Goal: Navigation & Orientation: Find specific page/section

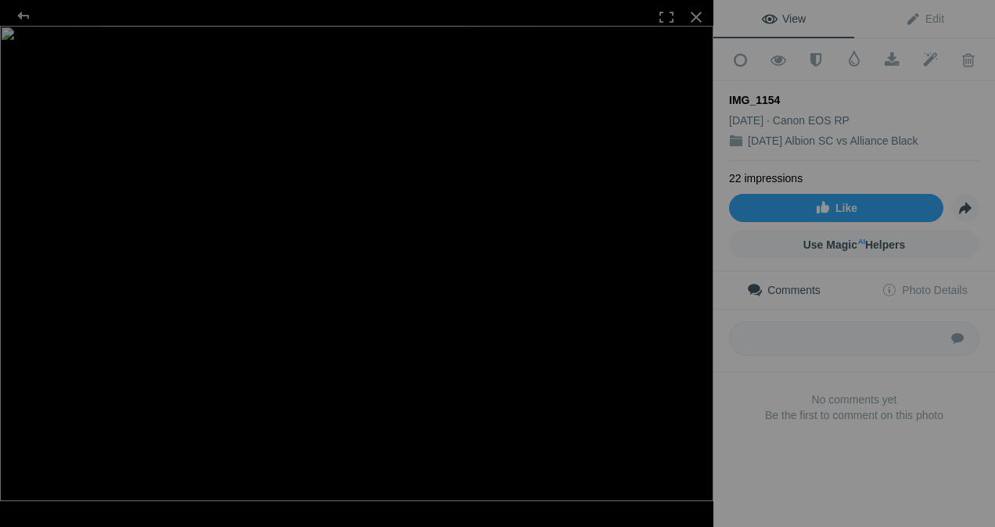
click at [697, 14] on div at bounding box center [696, 17] width 34 height 34
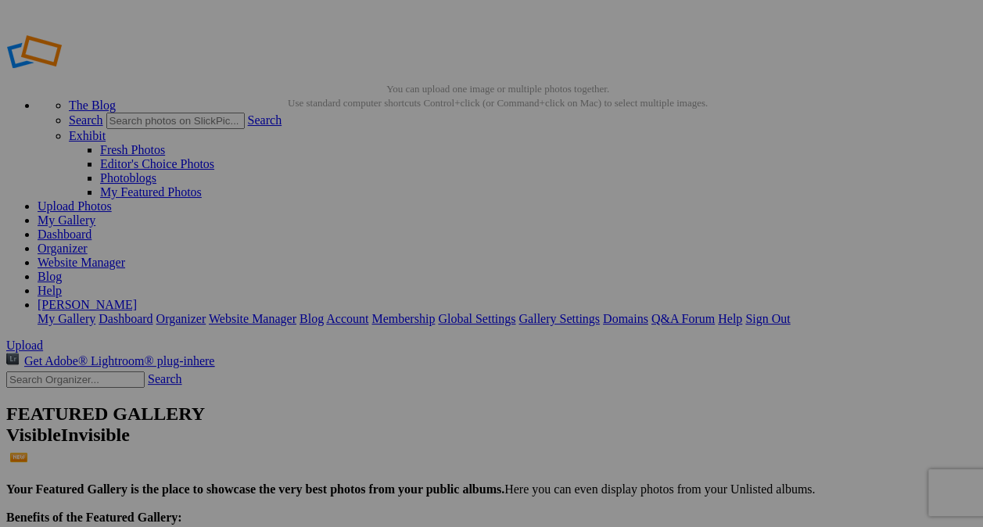
click at [112, 199] on link "Upload Photos" at bounding box center [75, 205] width 74 height 13
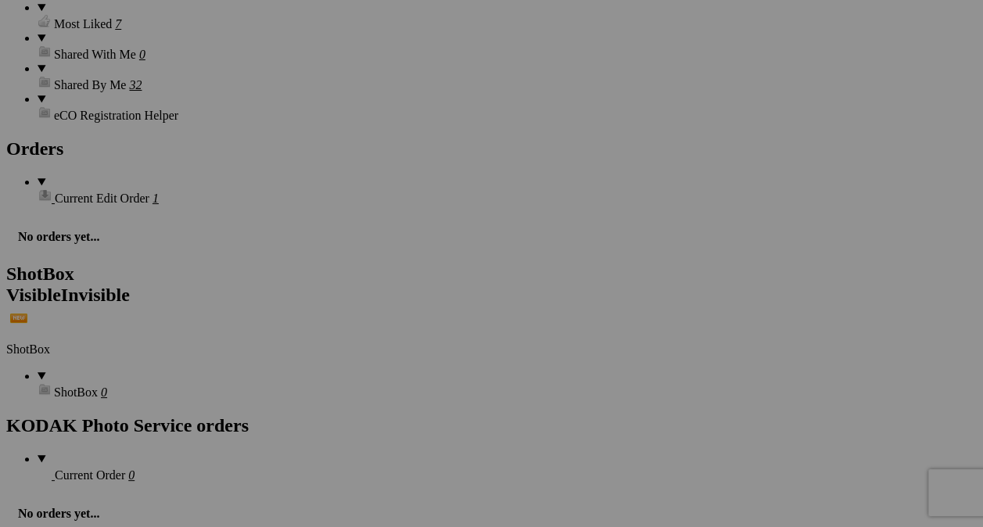
scroll to position [3720, 0]
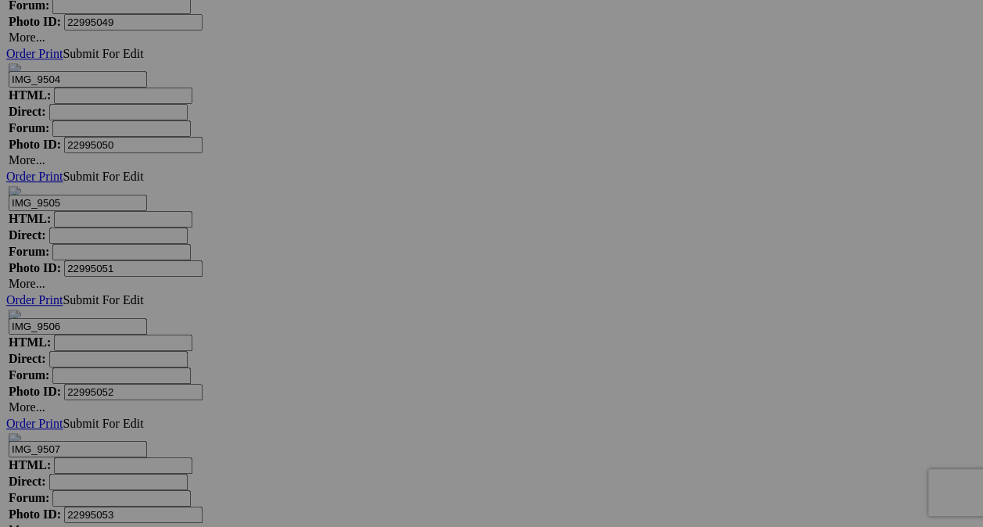
scroll to position [12281, 0]
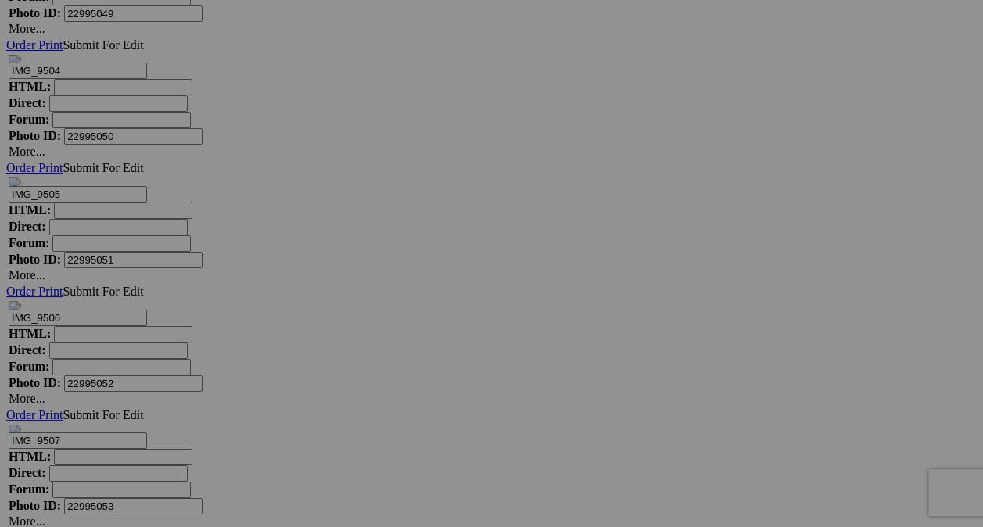
click at [0, 0] on div "View Edit Add to Quick Collection Remove from Quick Collection Hide from Public…" at bounding box center [0, 0] width 0 height 0
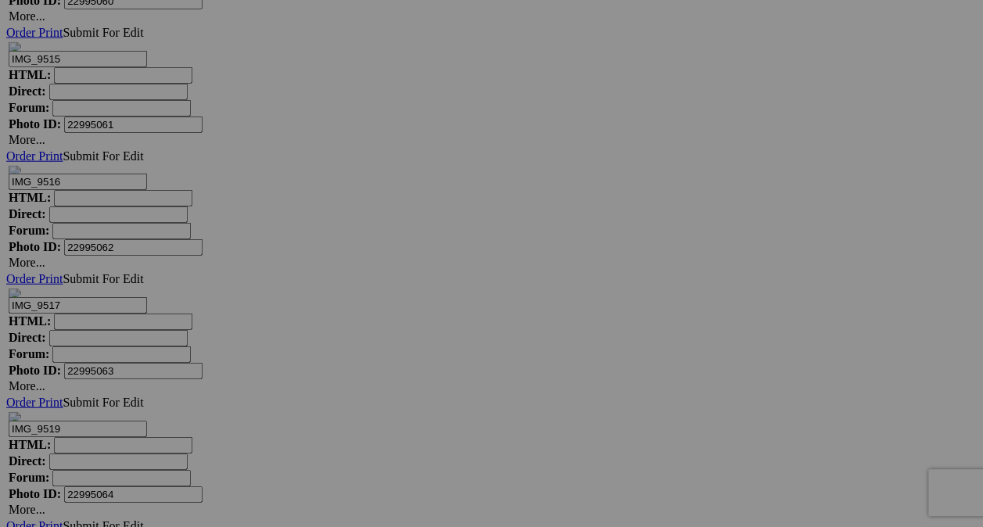
scroll to position [13664, 0]
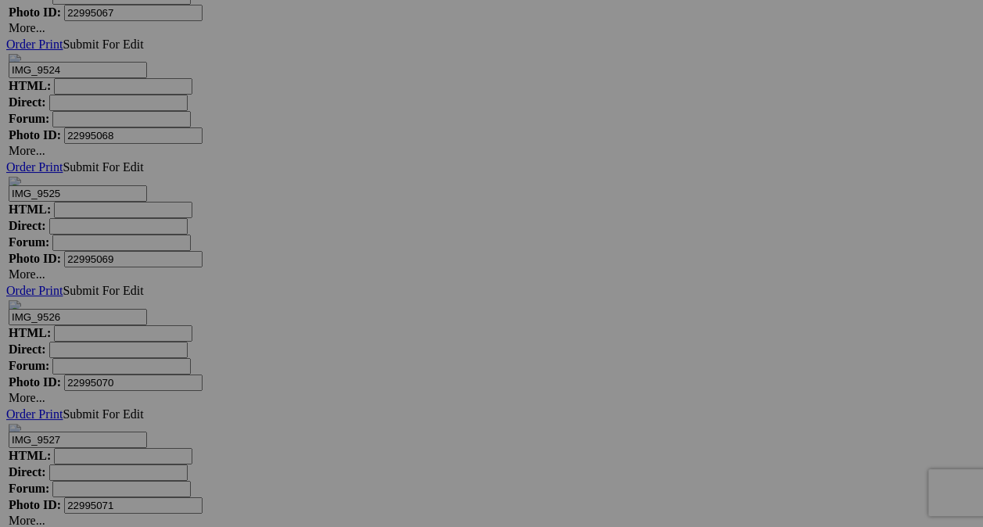
scroll to position [14130, 0]
